Goal: Task Accomplishment & Management: Use online tool/utility

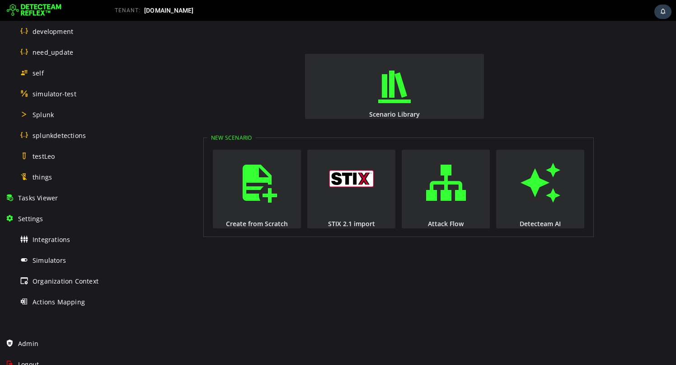
scroll to position [509, 0]
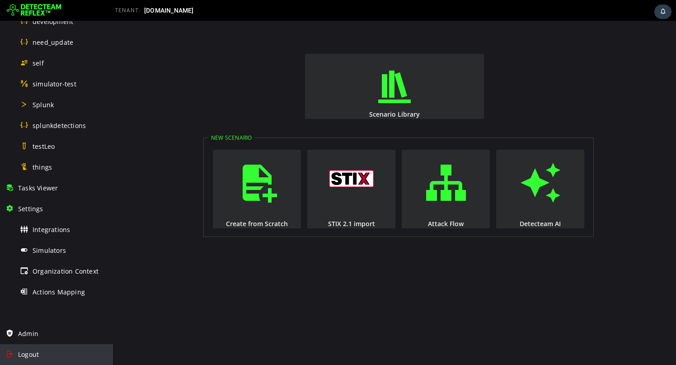
click at [38, 352] on span "Logout" at bounding box center [28, 354] width 21 height 9
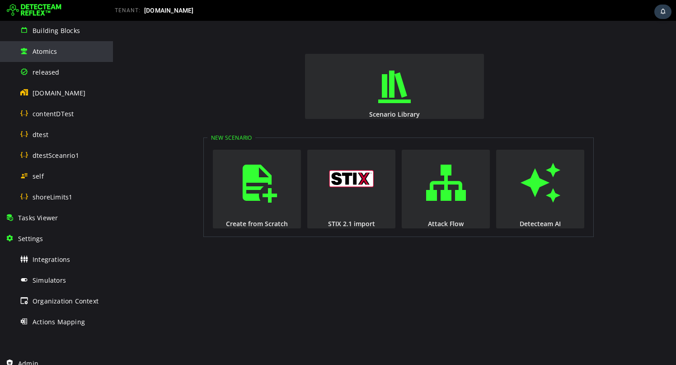
scroll to position [176, 0]
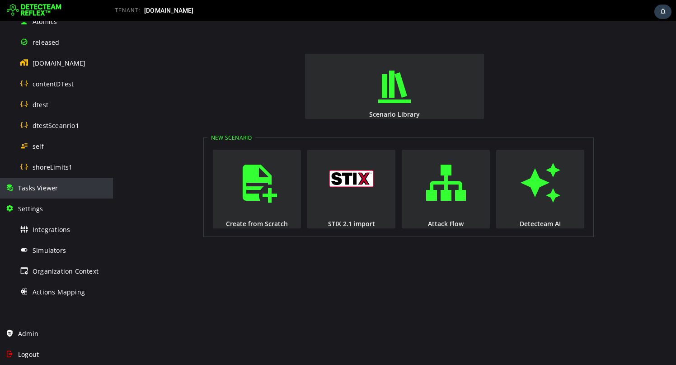
click at [51, 194] on div "Tasks Viewer" at bounding box center [56, 188] width 102 height 21
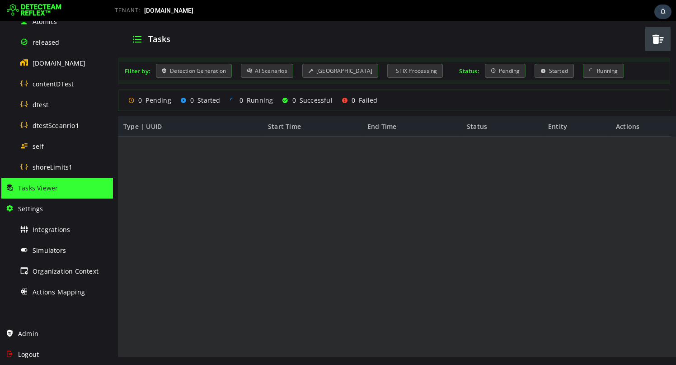
click at [655, 47] on div at bounding box center [657, 38] width 27 height 27
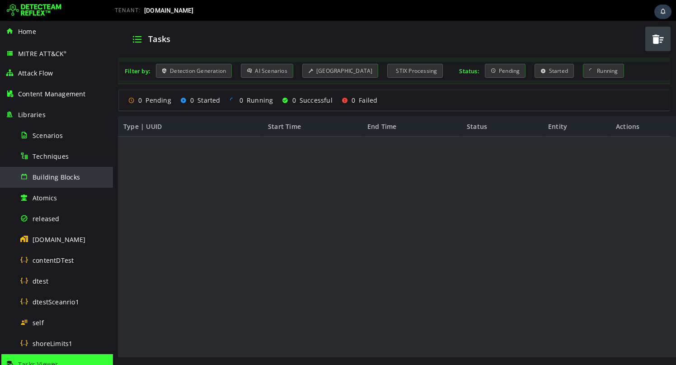
click at [45, 176] on span "Building Blocks" at bounding box center [56, 177] width 47 height 9
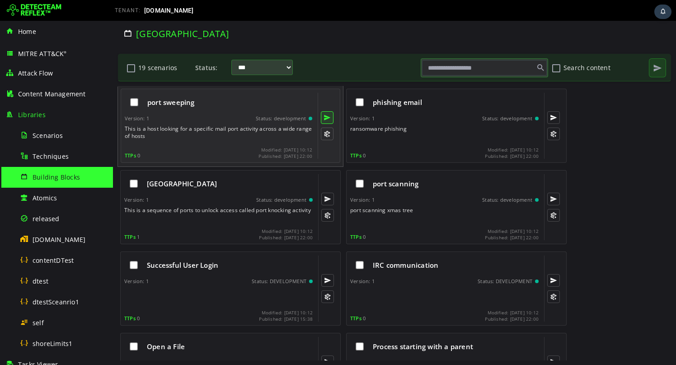
click at [324, 120] on button at bounding box center [327, 117] width 13 height 13
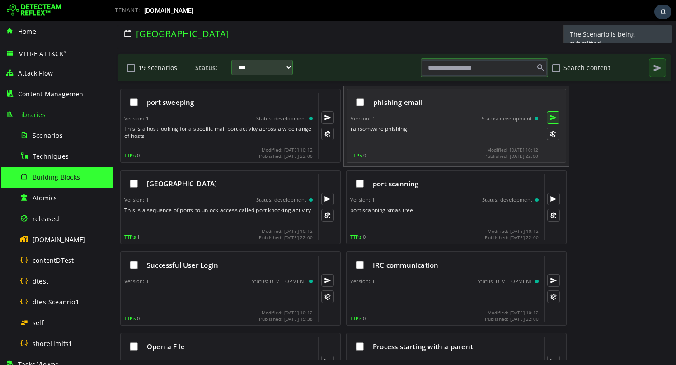
click at [555, 118] on button at bounding box center [553, 117] width 13 height 13
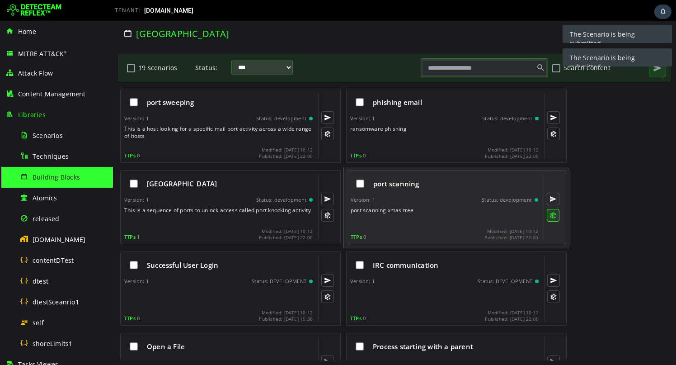
click at [557, 216] on button at bounding box center [553, 215] width 13 height 13
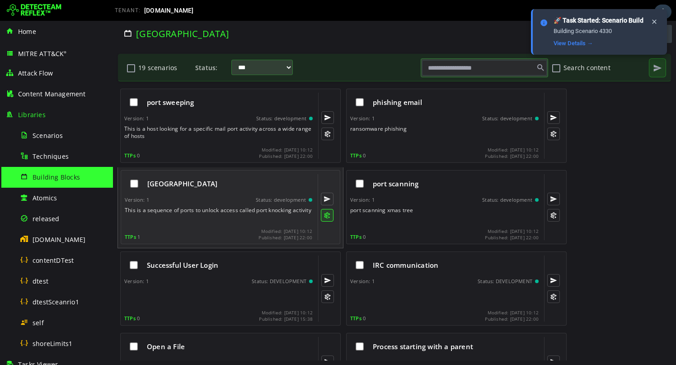
click at [327, 212] on button at bounding box center [327, 215] width 13 height 13
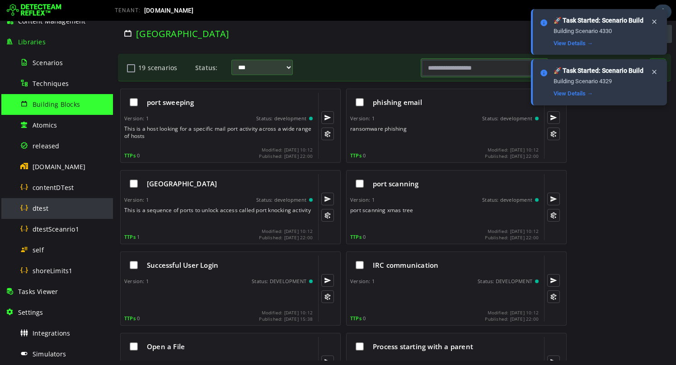
scroll to position [135, 0]
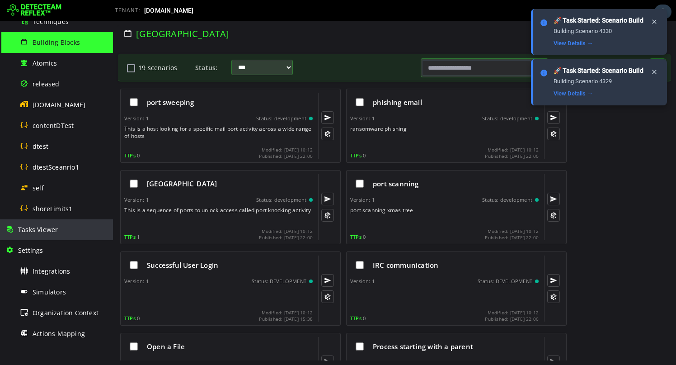
click at [58, 237] on div "Tasks Viewer" at bounding box center [56, 229] width 102 height 21
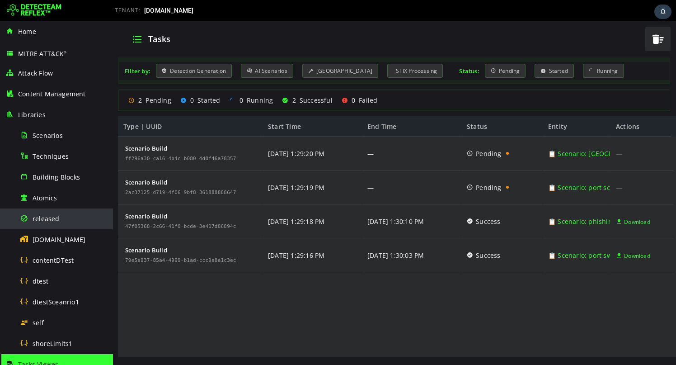
click at [47, 214] on span "released" at bounding box center [46, 218] width 27 height 9
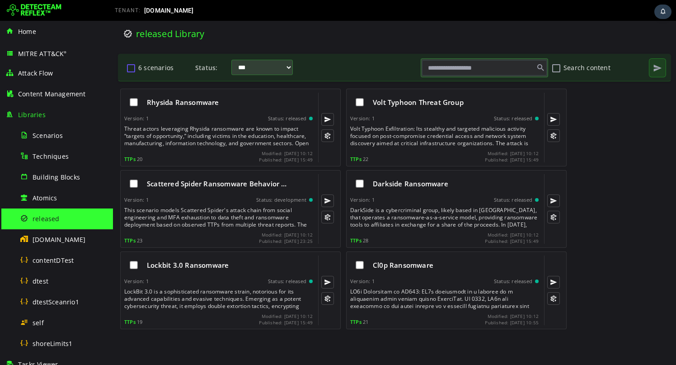
click at [130, 67] on button "6 scenarios" at bounding box center [131, 67] width 11 height 15
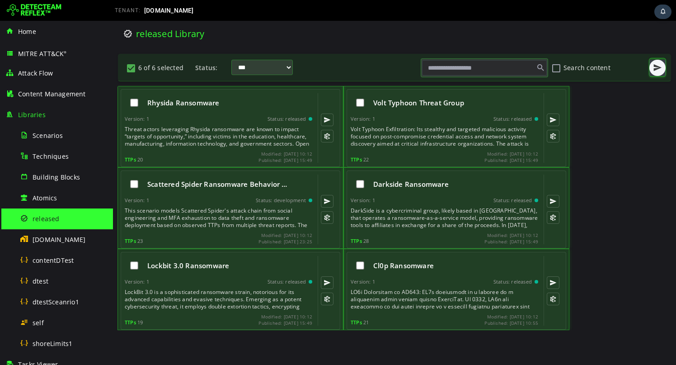
click at [653, 70] on span "button" at bounding box center [657, 67] width 9 height 9
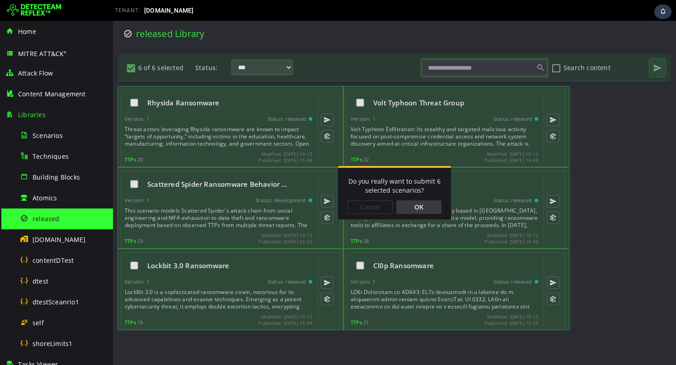
click at [412, 207] on div "OK" at bounding box center [418, 207] width 45 height 14
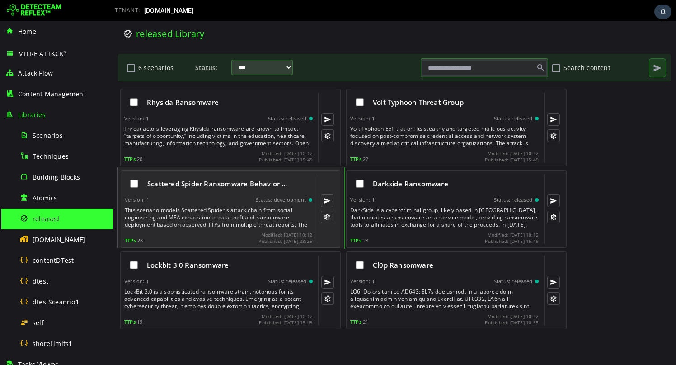
click at [215, 243] on div "Scattered Spider Ransomware Behavior … Version: 1 Status: development This scen…" at bounding box center [231, 209] width 220 height 78
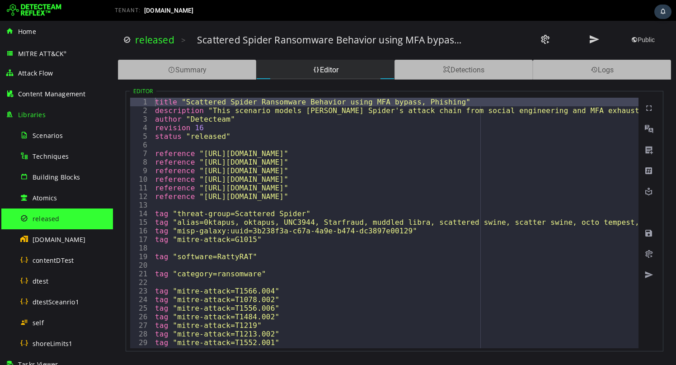
type textarea "**********"
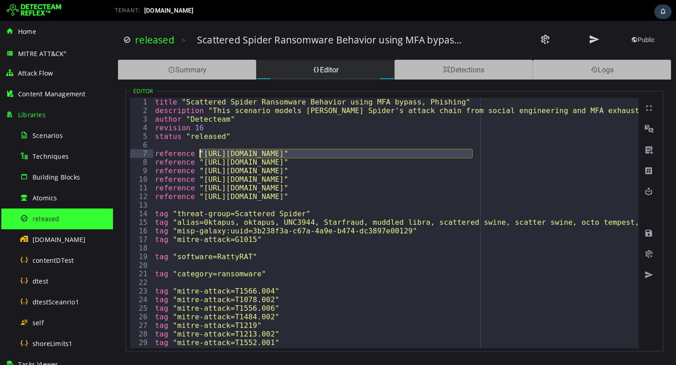
drag, startPoint x: 473, startPoint y: 154, endPoint x: 202, endPoint y: 154, distance: 271.1
click at [29, 7] on img at bounding box center [34, 10] width 55 height 14
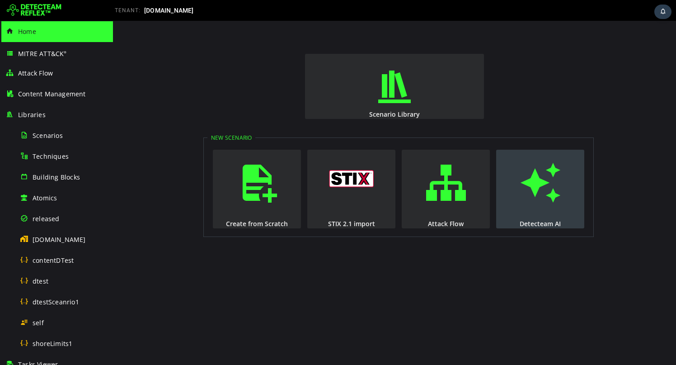
click at [536, 184] on span "button" at bounding box center [540, 182] width 9 height 61
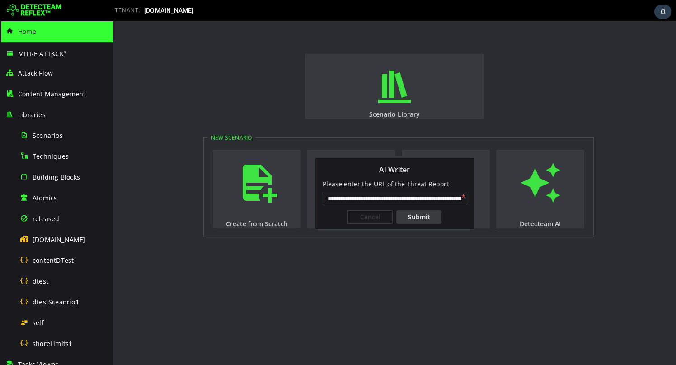
scroll to position [0, 73]
type input "**********"
click at [420, 220] on div "Submit" at bounding box center [418, 217] width 45 height 14
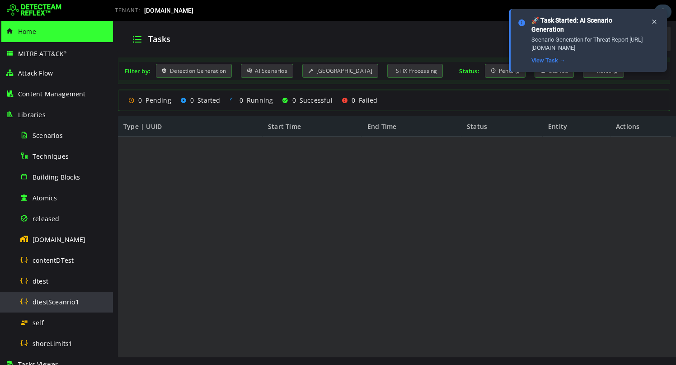
scroll to position [19, 0]
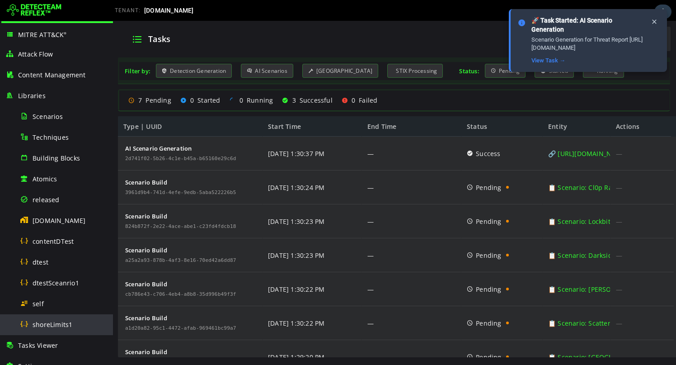
click at [43, 324] on span "shoreLimits1" at bounding box center [53, 324] width 40 height 9
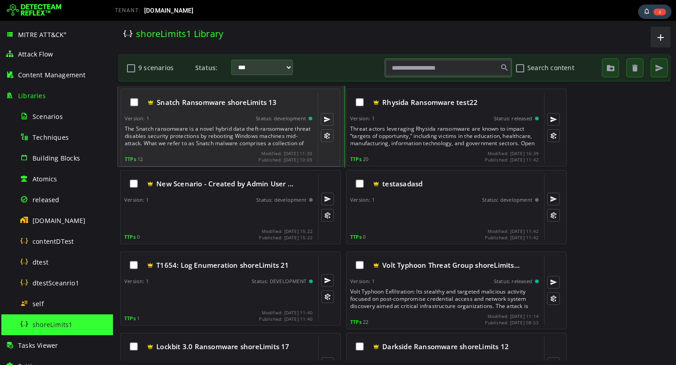
click at [212, 146] on div "The Snatch ransomware is a novel hybrid data theft-ransomware threat disables s…" at bounding box center [219, 136] width 189 height 22
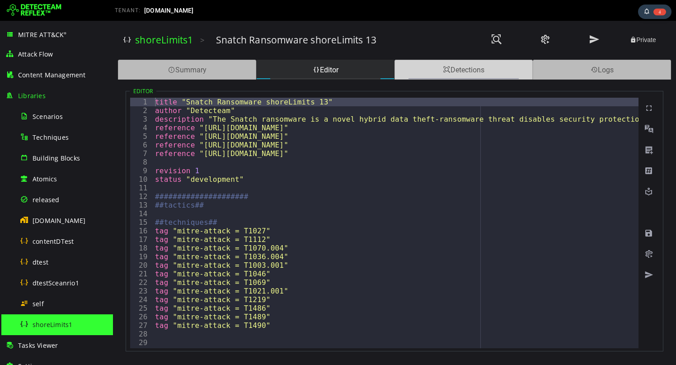
click at [410, 70] on div "Detections" at bounding box center [463, 70] width 138 height 20
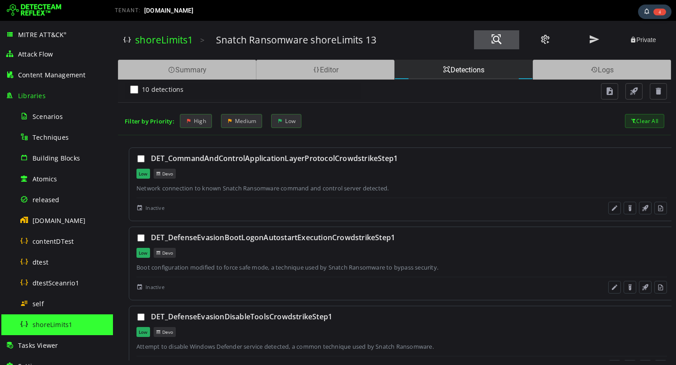
click at [507, 44] on button at bounding box center [496, 39] width 45 height 19
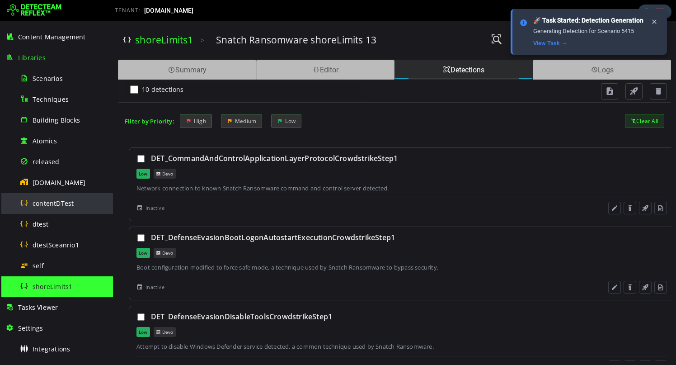
scroll to position [94, 0]
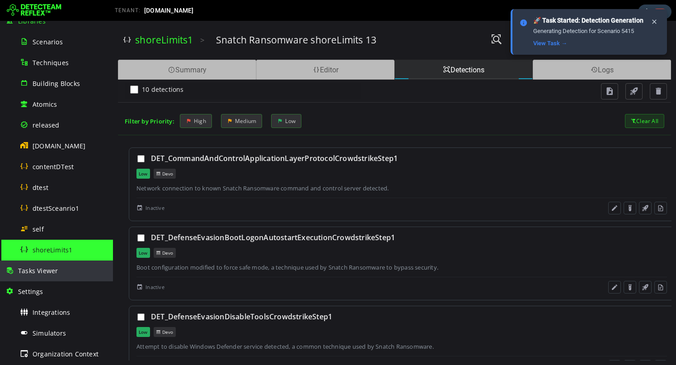
click at [49, 271] on span "Tasks Viewer" at bounding box center [38, 270] width 40 height 9
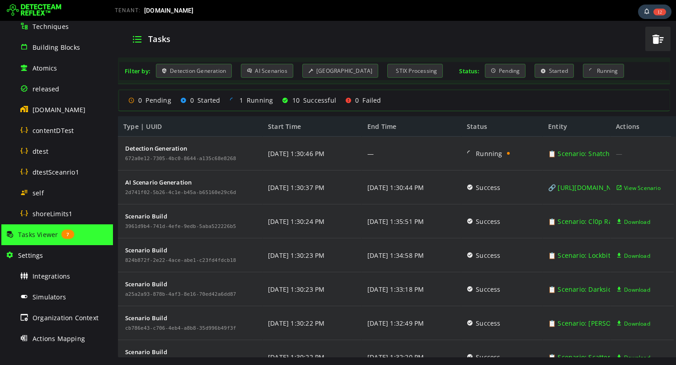
scroll to position [155, 0]
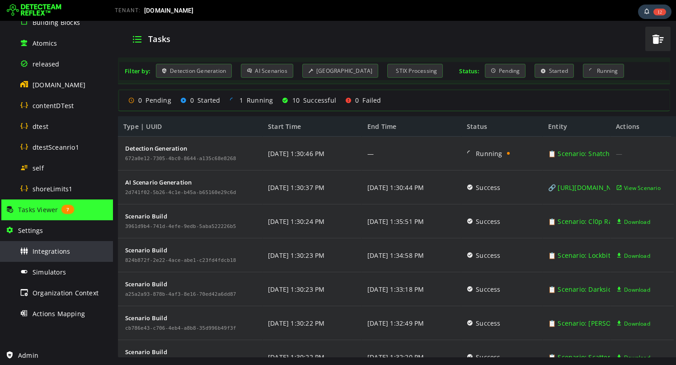
click at [48, 255] on div "Integrations" at bounding box center [64, 251] width 88 height 20
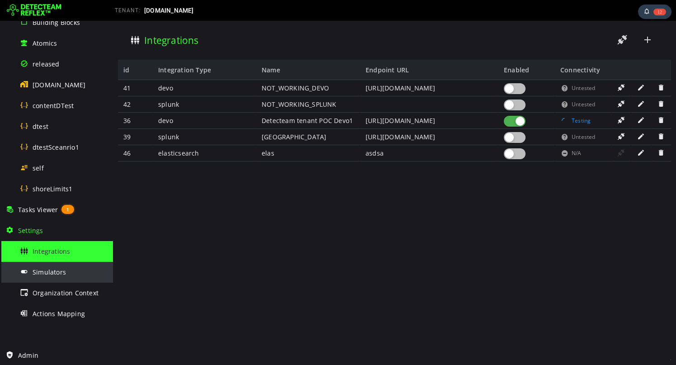
click at [46, 269] on span "Simulators" at bounding box center [49, 271] width 33 height 9
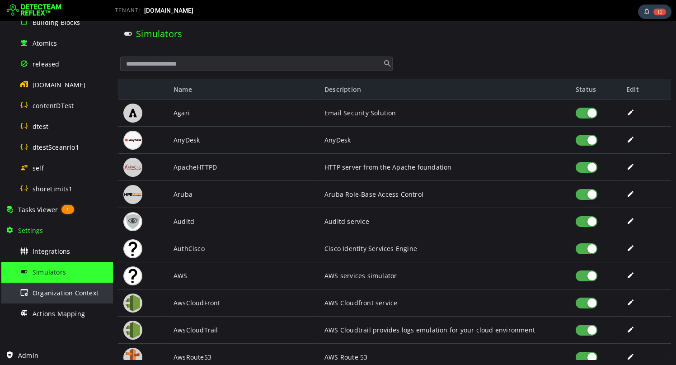
click at [42, 297] on div "Organization Context" at bounding box center [64, 292] width 88 height 20
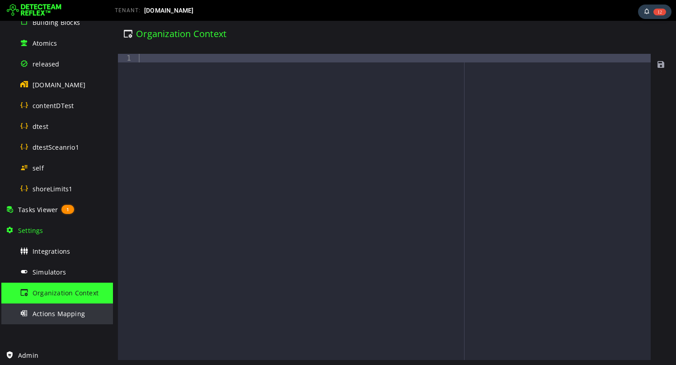
click at [38, 310] on span "Actions Mapping" at bounding box center [59, 313] width 52 height 9
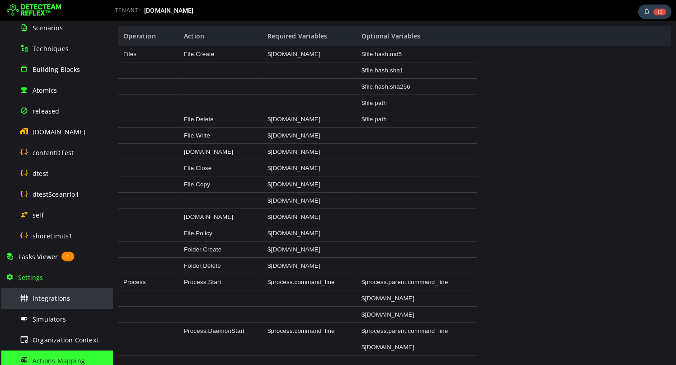
scroll to position [95, 0]
